Goal: Task Accomplishment & Management: Use online tool/utility

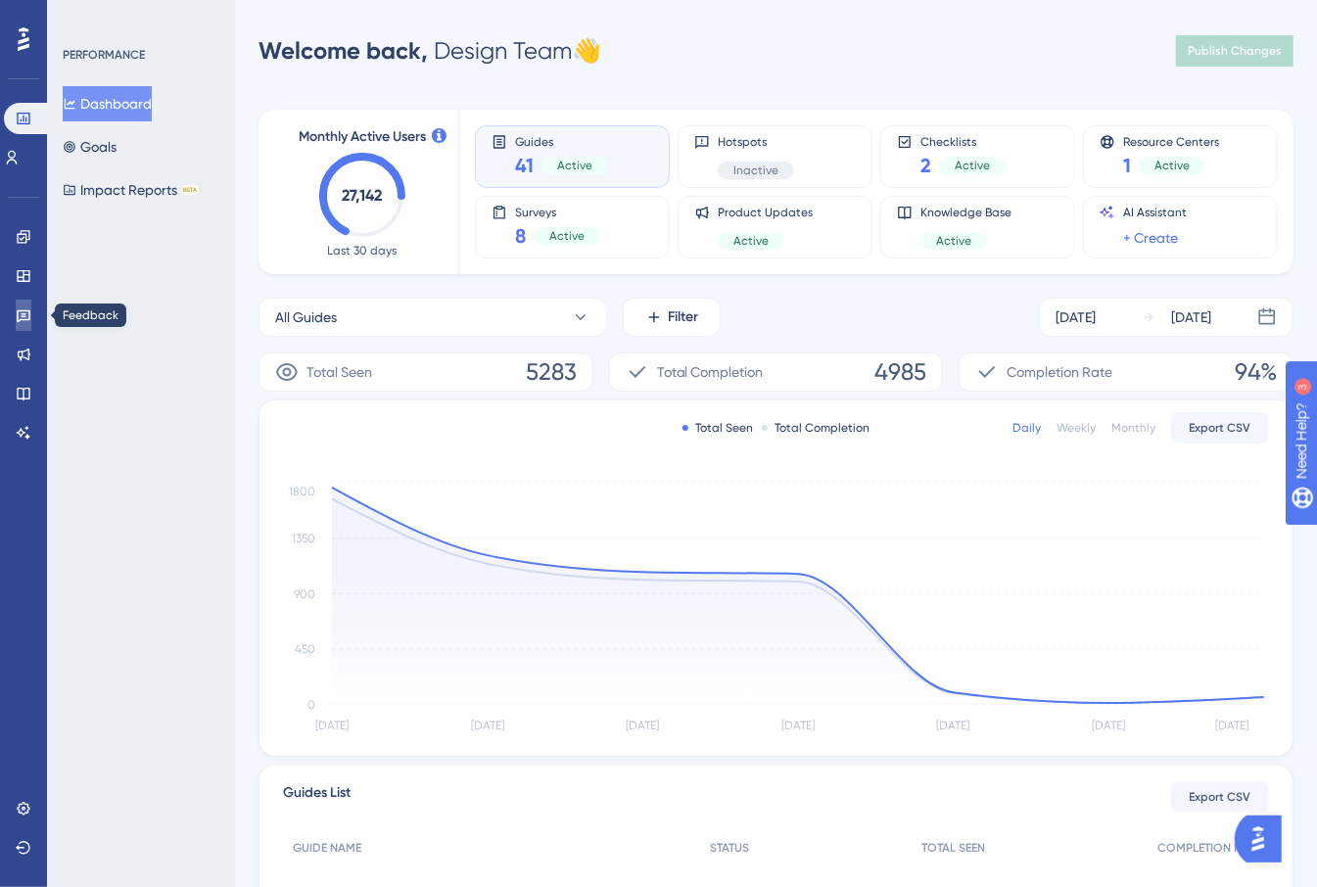
click at [16, 318] on link at bounding box center [24, 315] width 16 height 31
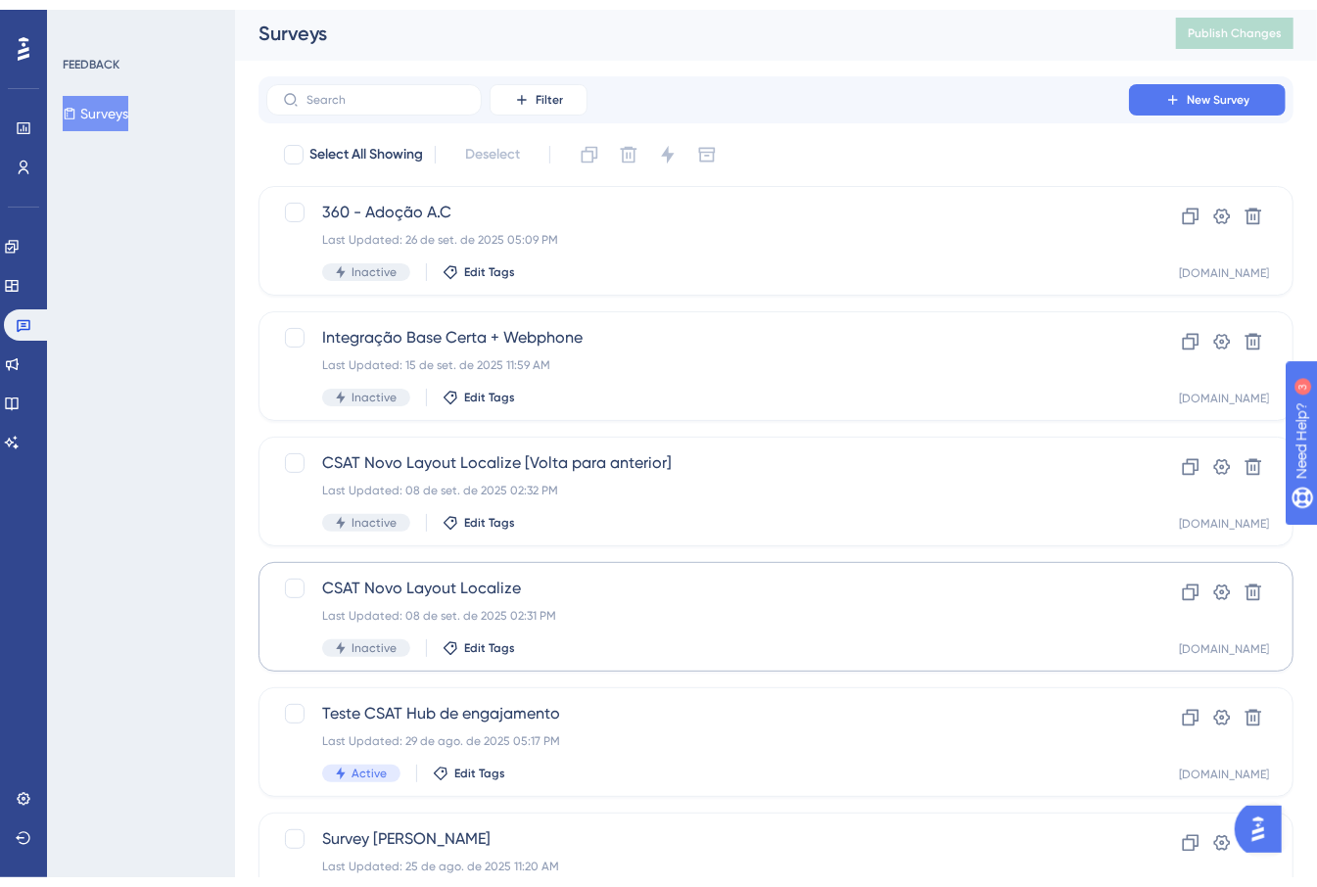
scroll to position [631, 0]
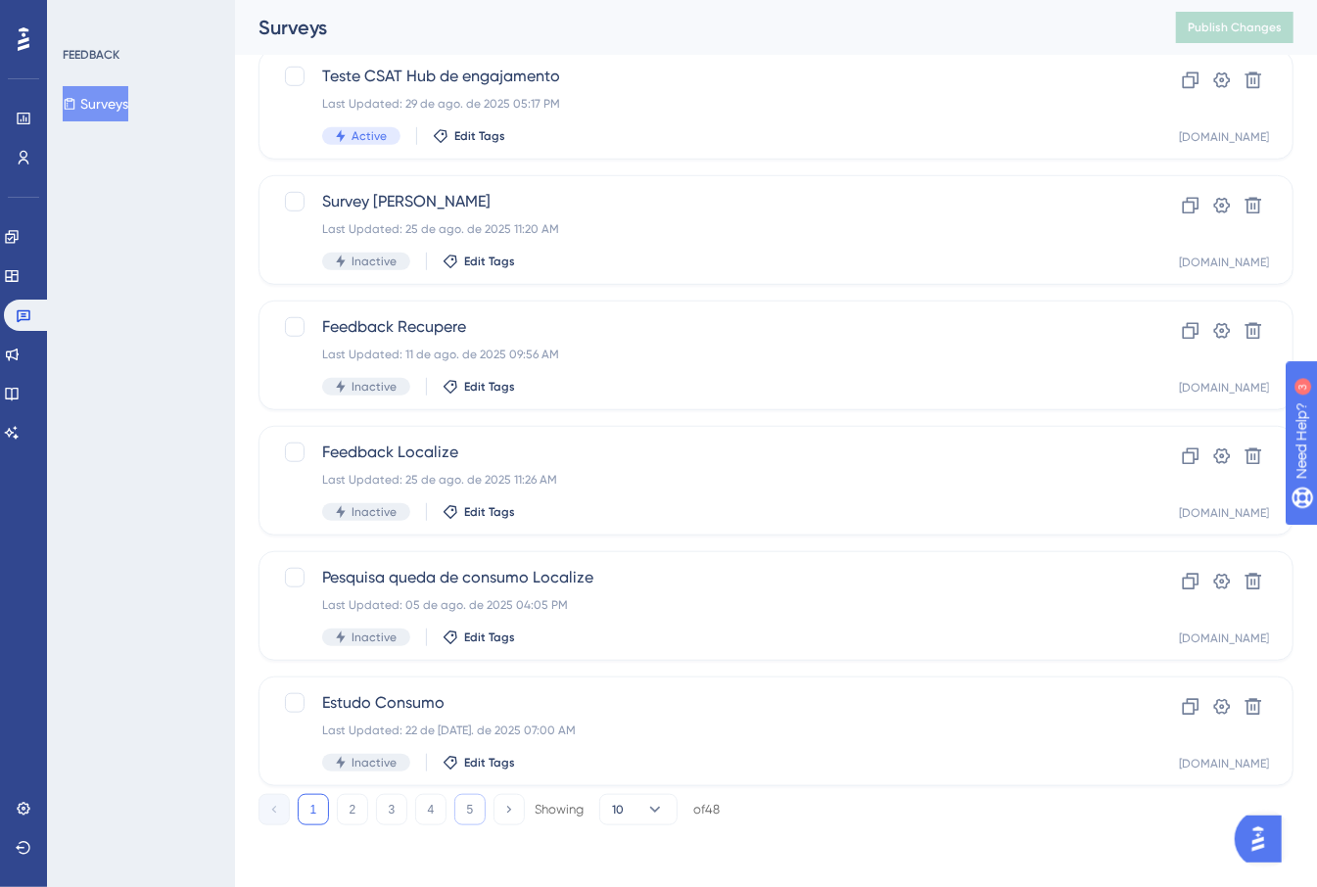
click at [478, 810] on button "5" at bounding box center [469, 809] width 31 height 31
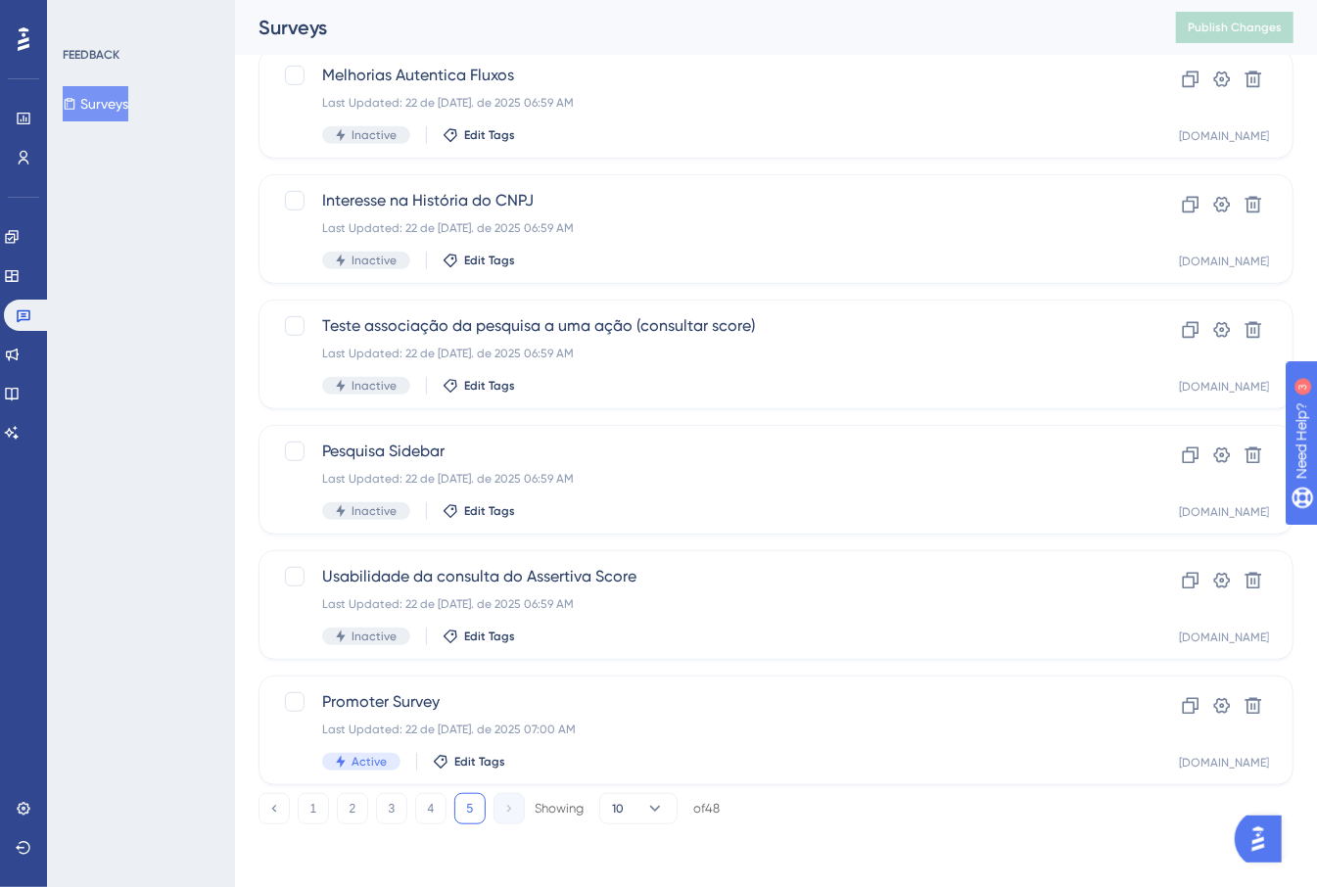
scroll to position [381, 0]
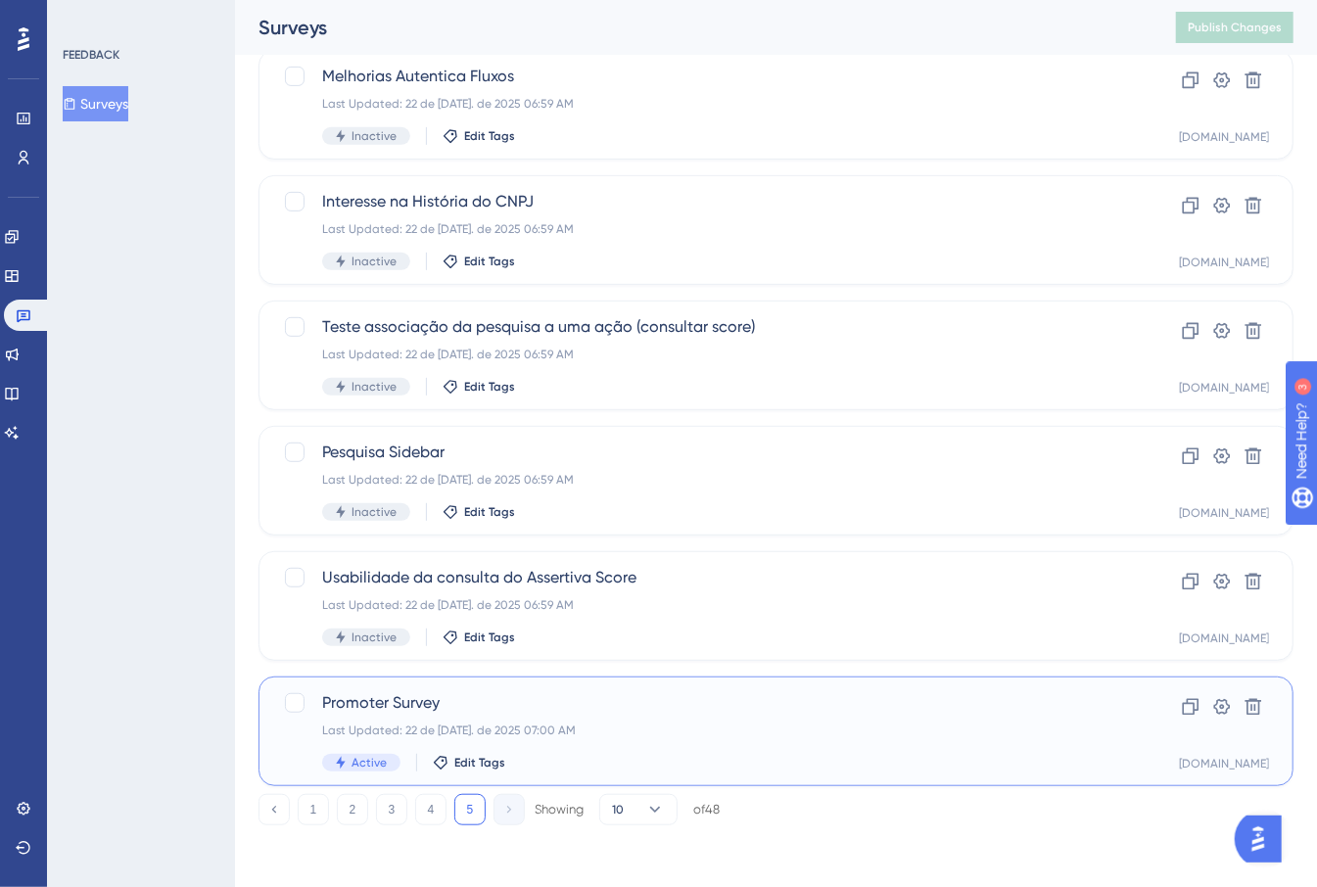
click at [613, 731] on div "Last Updated: 22 de [DATE]. de 2025 07:00 AM" at bounding box center [697, 730] width 751 height 16
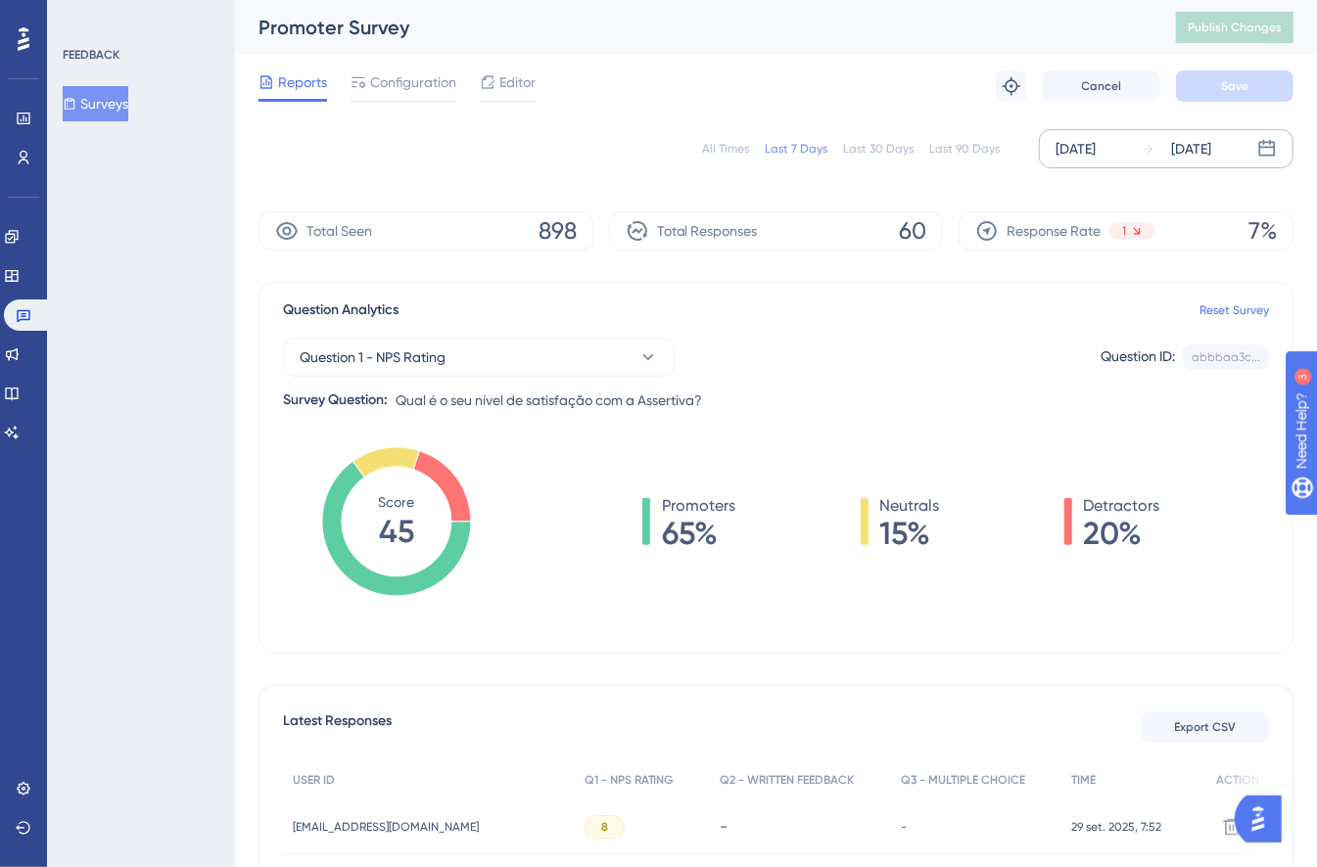
click at [1086, 160] on div "[DATE]" at bounding box center [1075, 148] width 40 height 23
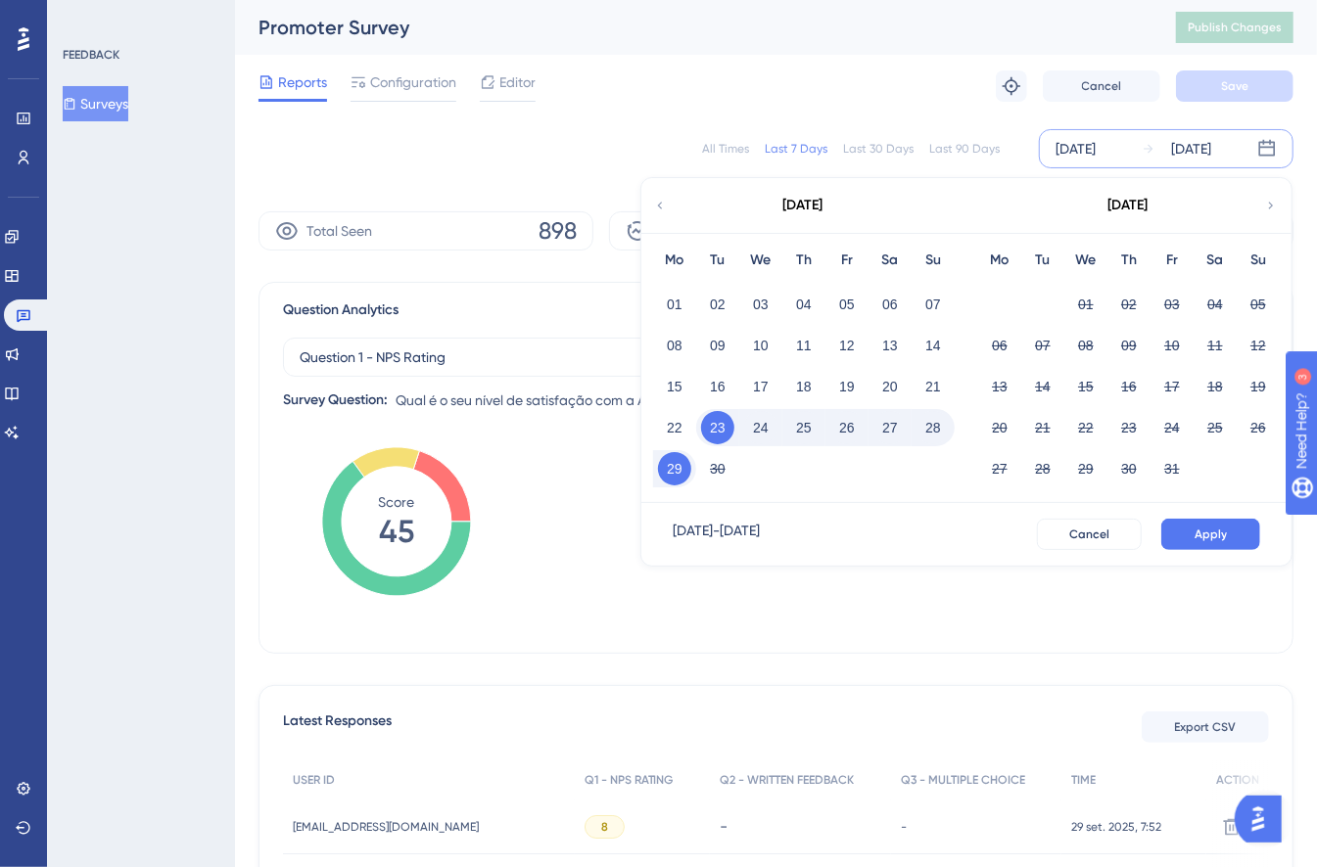
click at [667, 206] on div "[DATE]" at bounding box center [802, 205] width 323 height 55
click at [662, 207] on icon at bounding box center [660, 206] width 14 height 18
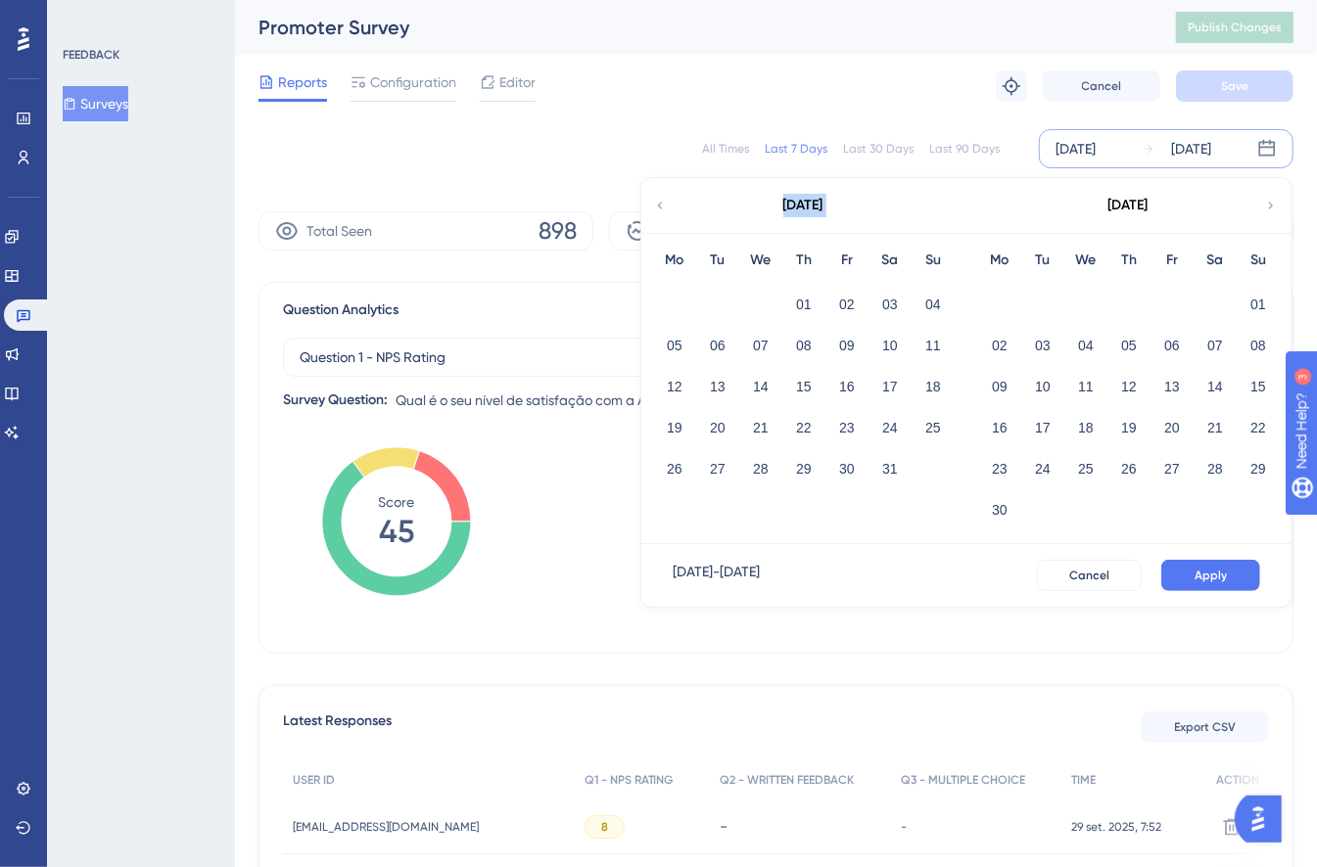
click at [662, 207] on icon at bounding box center [660, 206] width 14 height 18
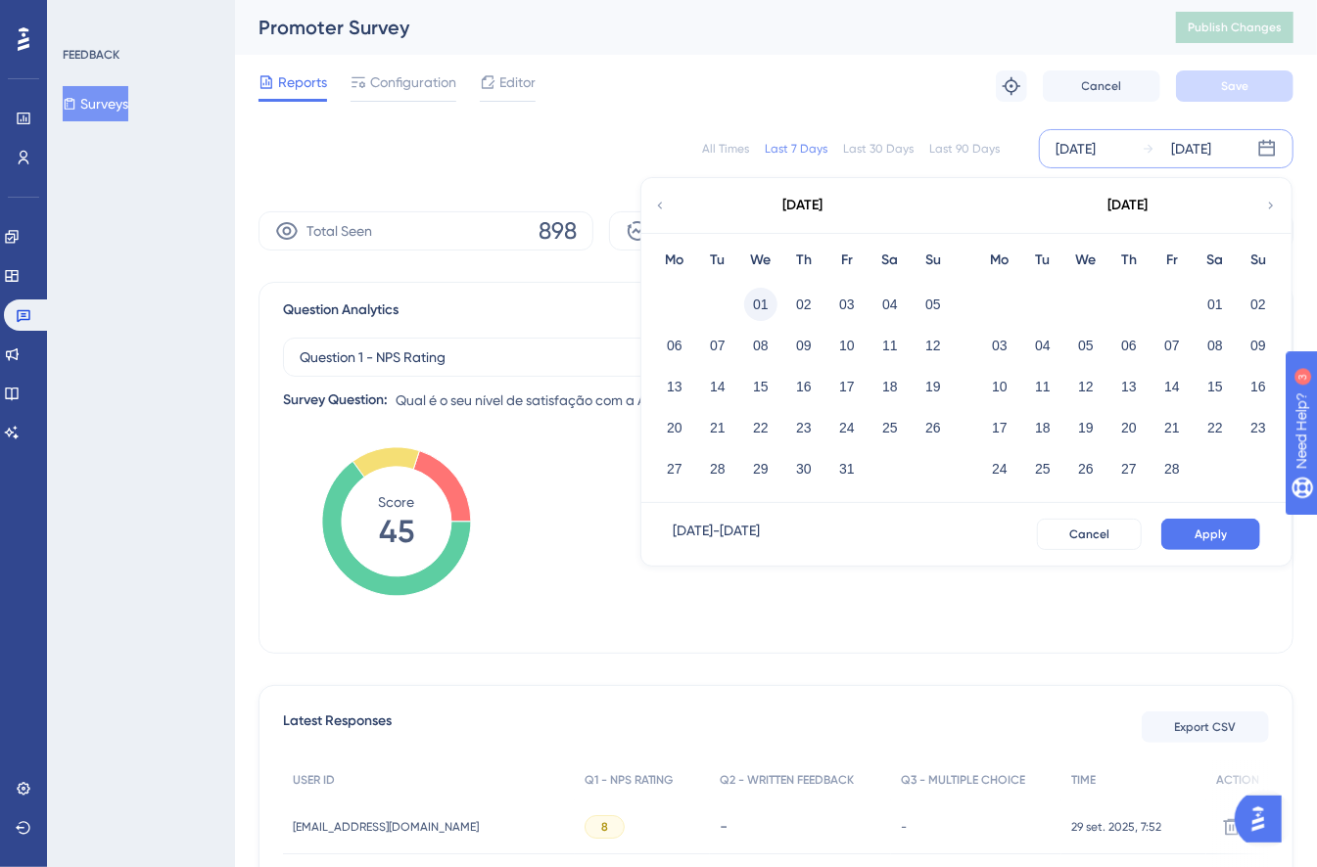
click at [754, 310] on button "01" at bounding box center [760, 304] width 33 height 33
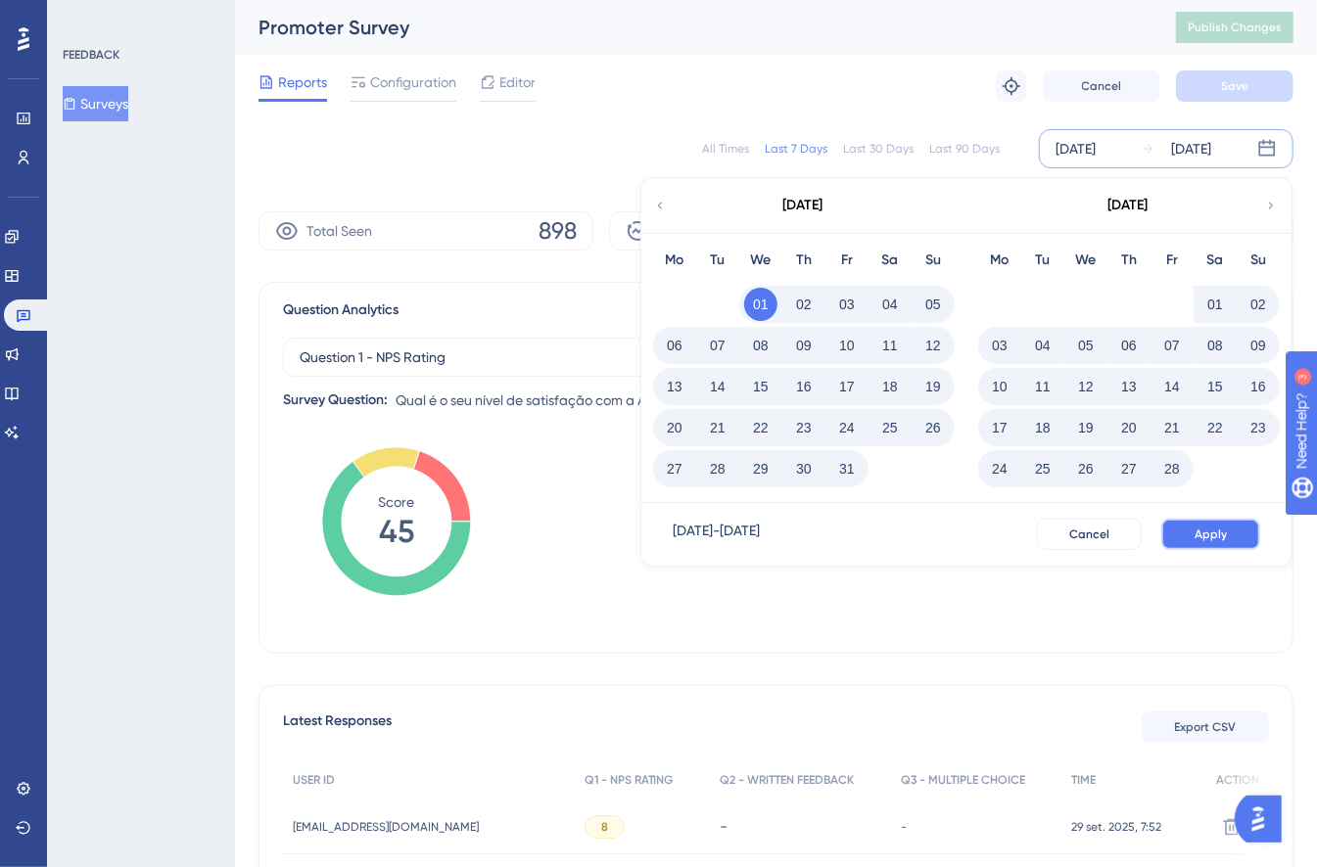
click at [1238, 527] on button "Apply" at bounding box center [1210, 534] width 99 height 31
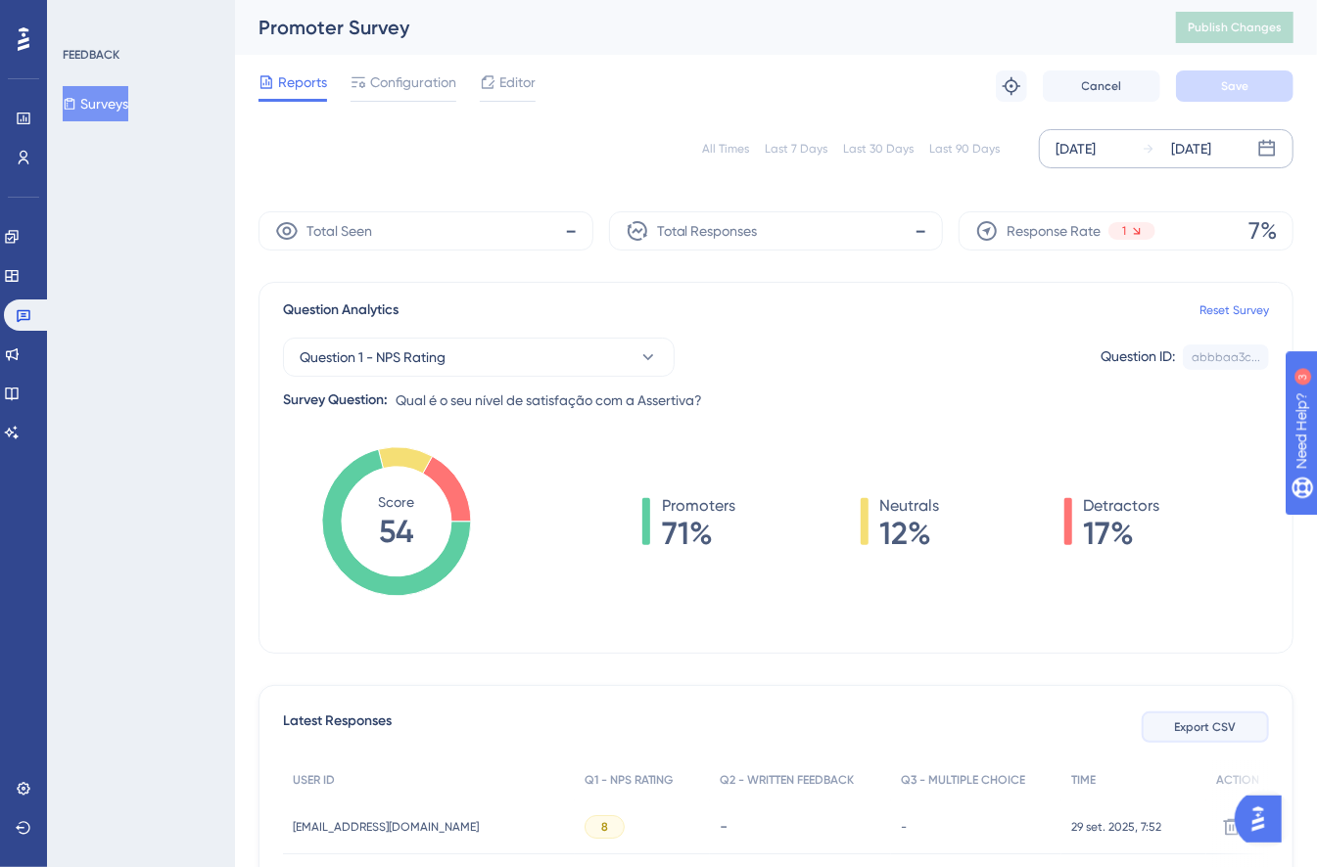
click at [1221, 712] on button "Export CSV" at bounding box center [1204, 727] width 127 height 31
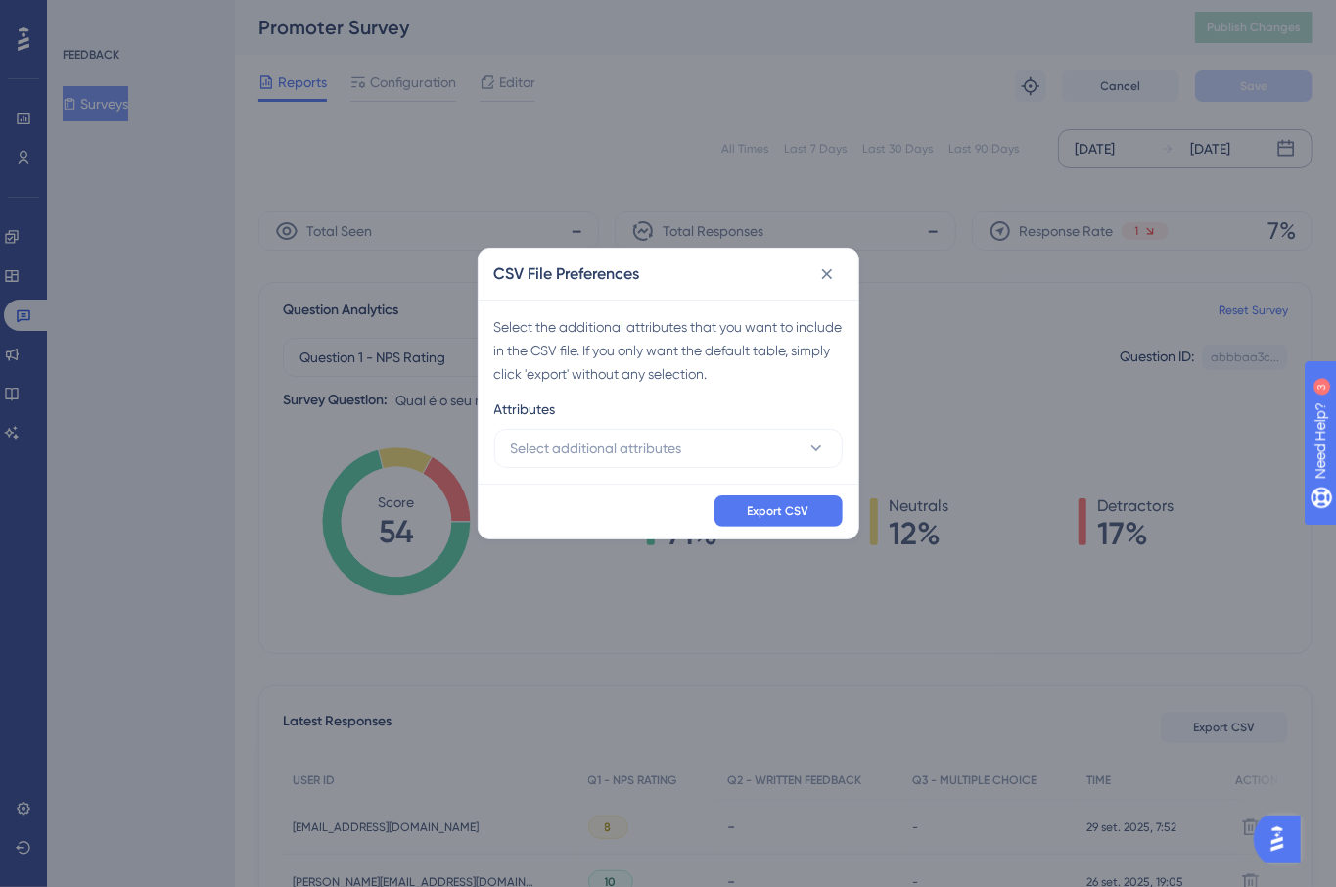
click at [612, 481] on div "Select the additional attributes that you want to include in the CSV file. If y…" at bounding box center [669, 392] width 380 height 184
click at [582, 439] on span "Select additional attributes" at bounding box center [596, 448] width 171 height 23
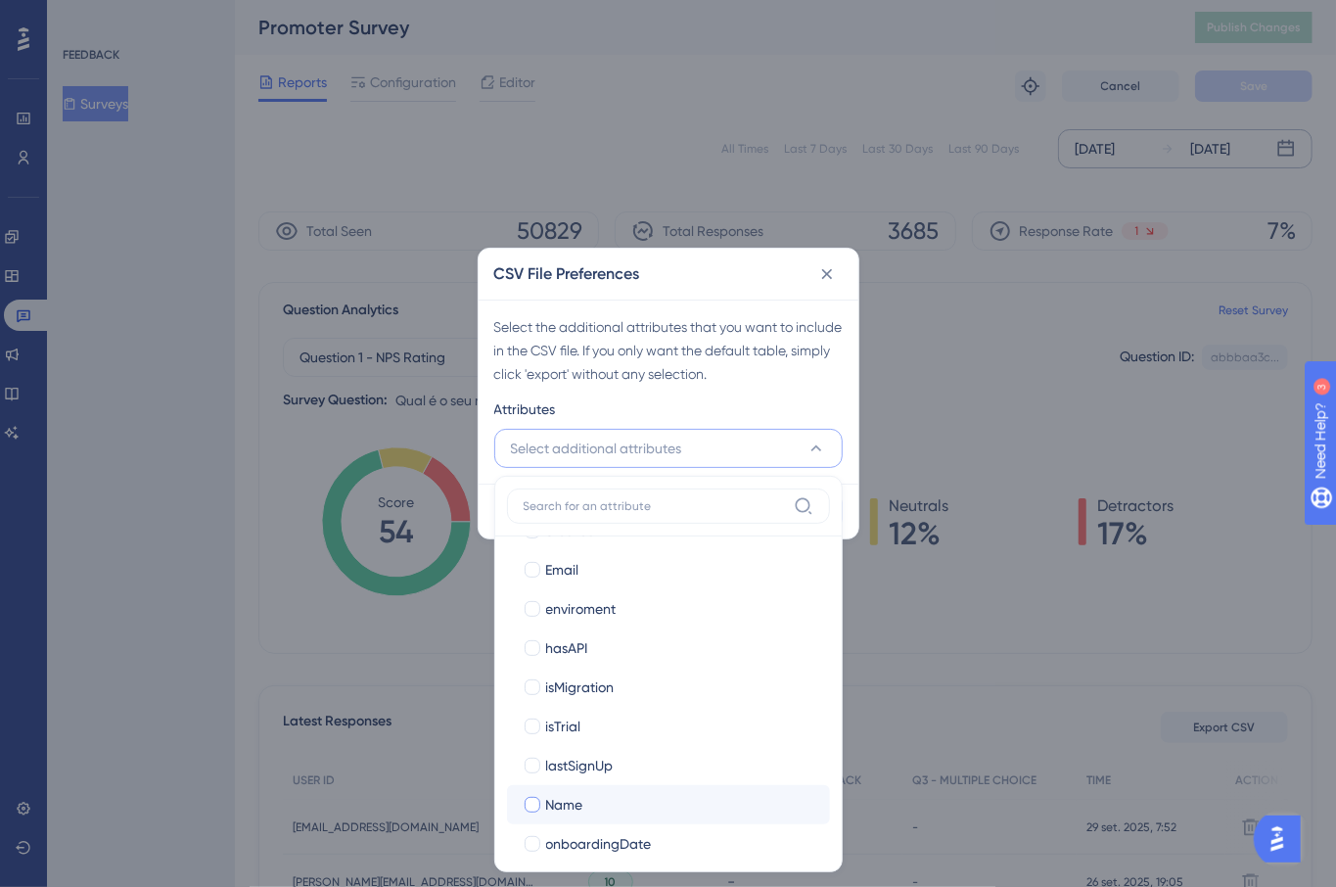
scroll to position [470, 0]
click at [550, 802] on span "Name" at bounding box center [564, 802] width 37 height 23
checkbox input "true"
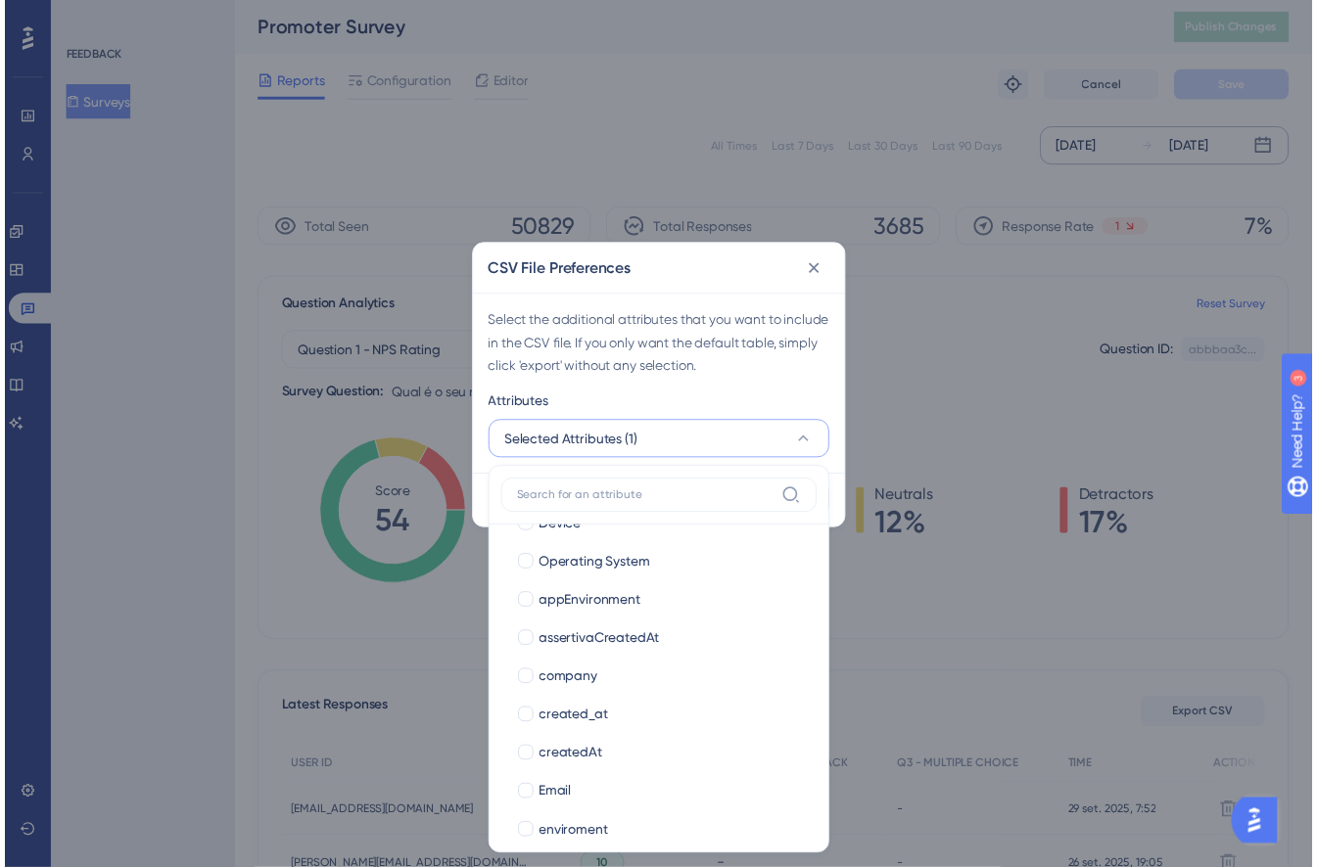
scroll to position [205, 0]
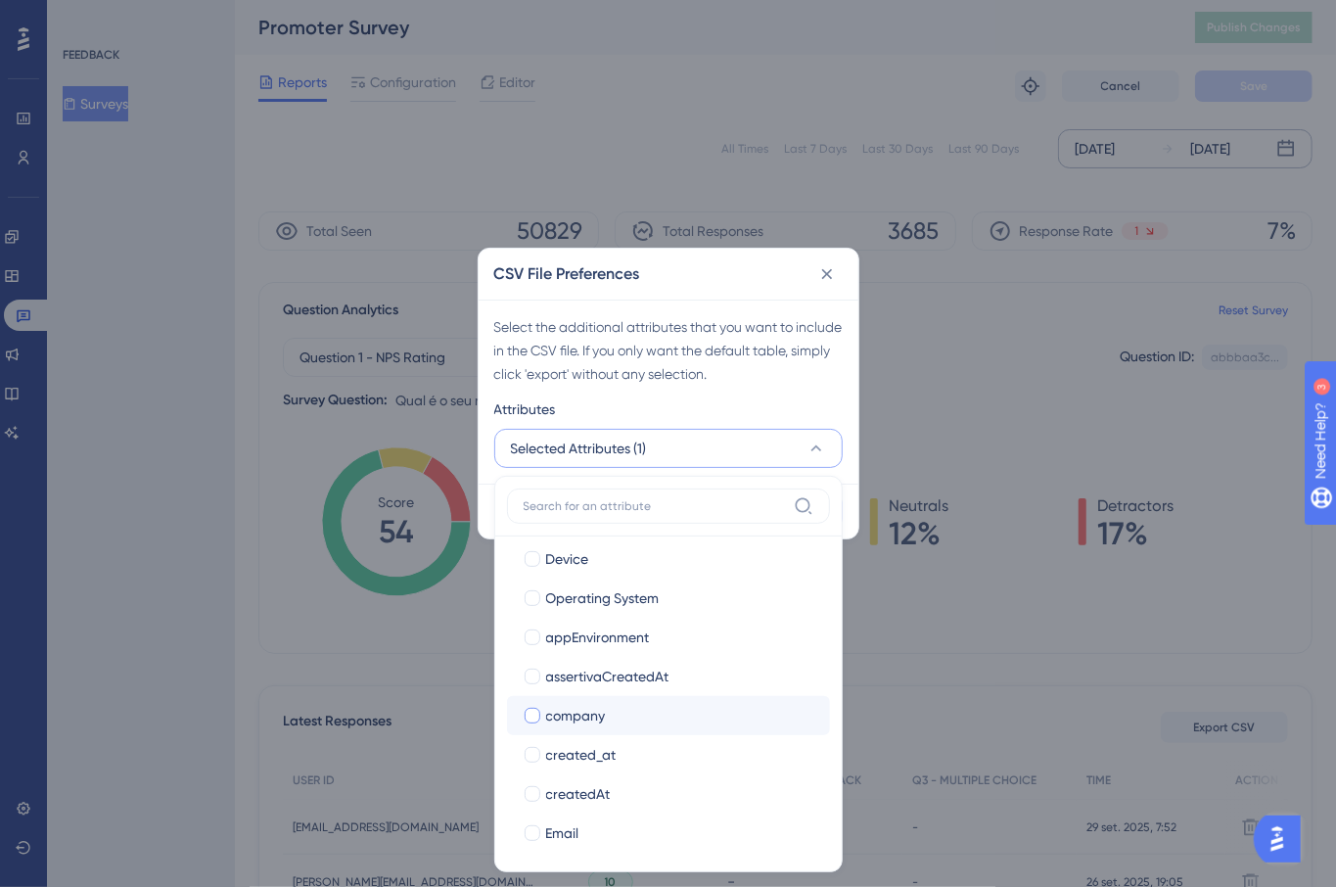
click at [620, 718] on div "company" at bounding box center [680, 715] width 268 height 23
checkbox input "true"
click at [736, 401] on div "Attributes" at bounding box center [668, 412] width 349 height 31
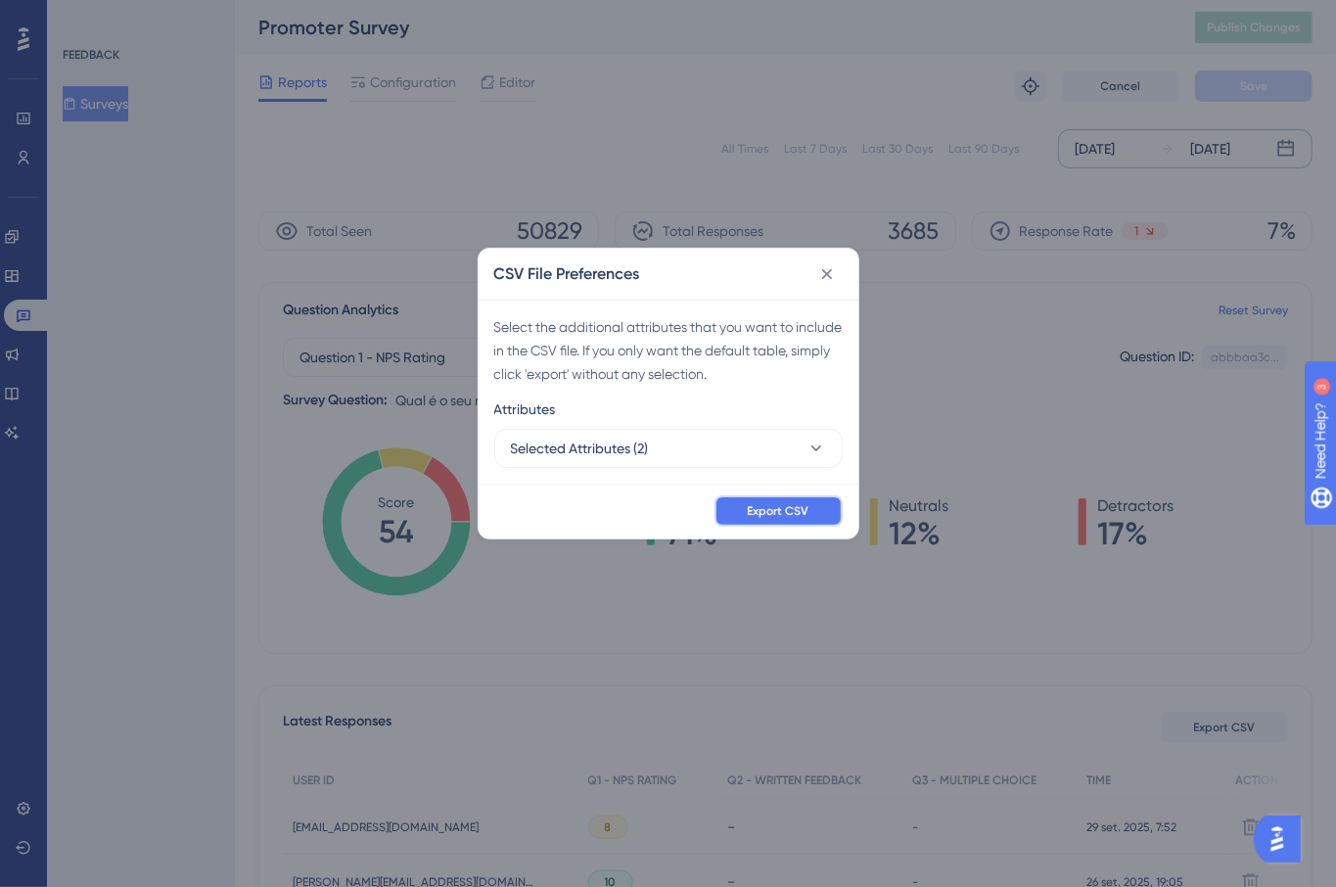
click at [752, 513] on span "Export CSV" at bounding box center [779, 511] width 62 height 16
